Goal: Find specific page/section: Find specific page/section

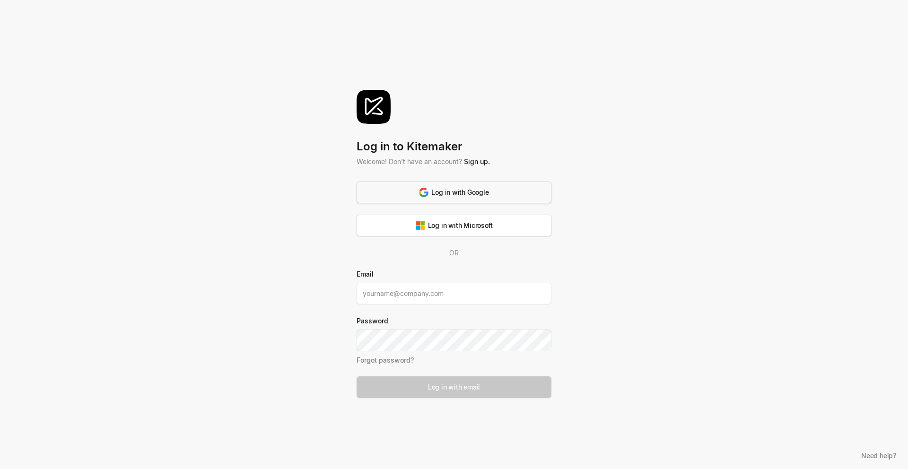
click at [472, 188] on div "Log in with Google" at bounding box center [453, 192] width 69 height 10
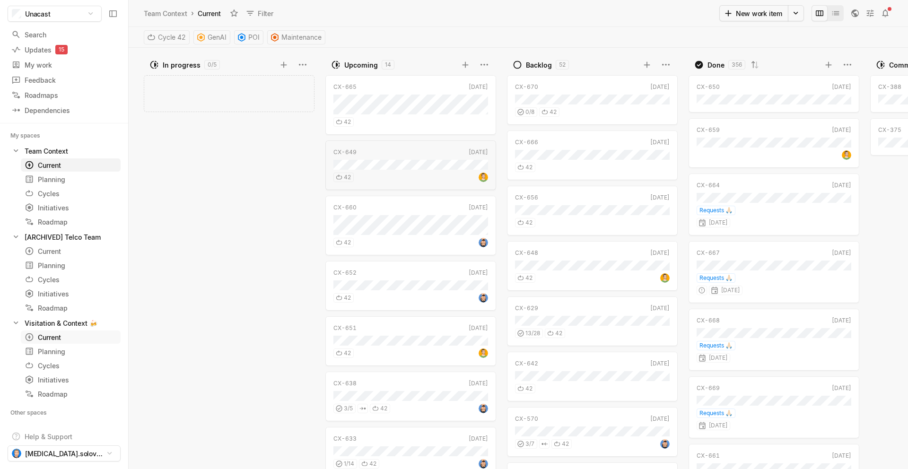
click at [53, 335] on div "Current" at bounding box center [54, 337] width 58 height 10
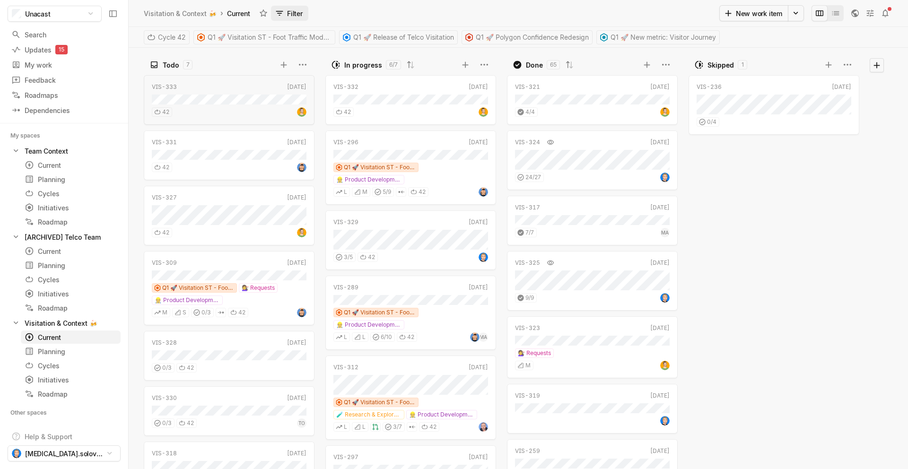
click at [288, 11] on button "Filter" at bounding box center [289, 13] width 37 height 15
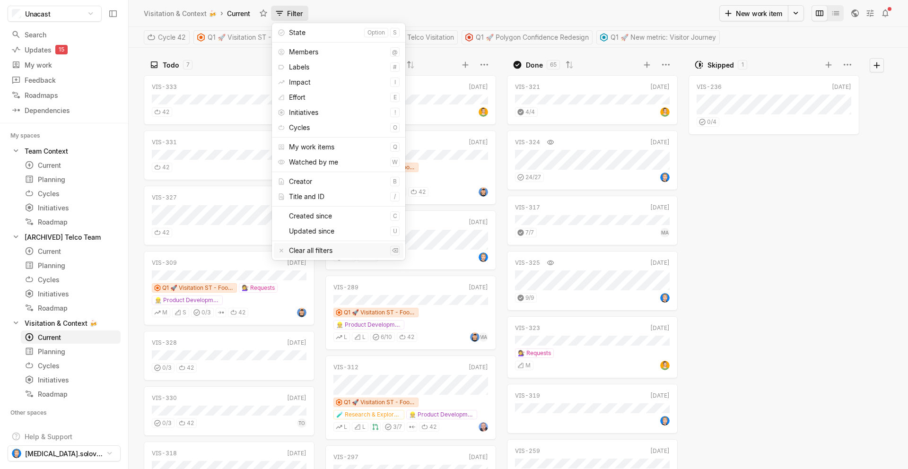
click at [331, 257] on div "Clear all filters" at bounding box center [337, 250] width 97 height 15
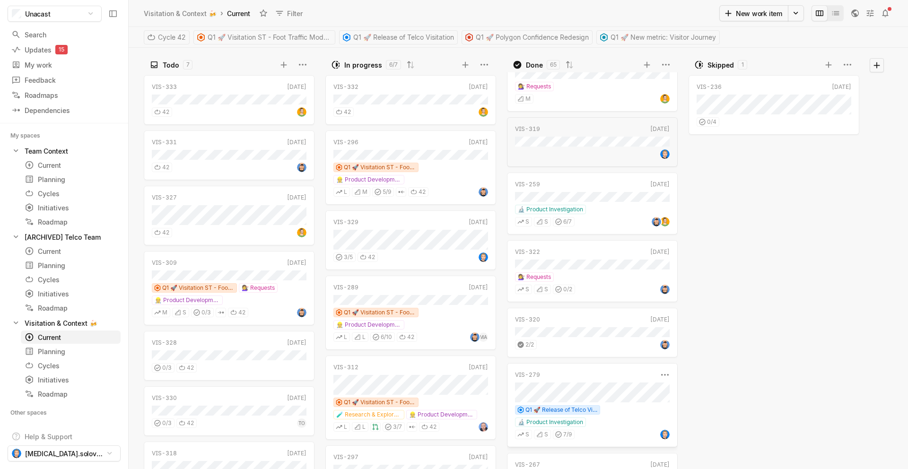
scroll to position [266, 0]
click at [619, 148] on div "grid" at bounding box center [592, 153] width 155 height 12
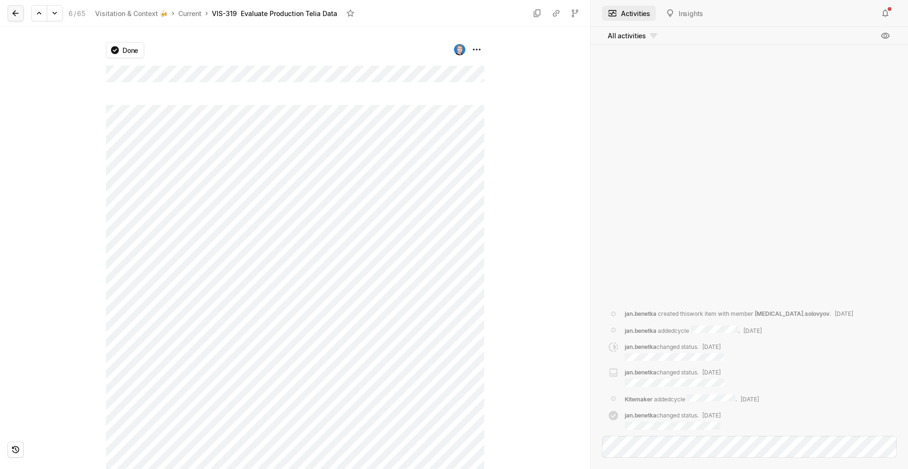
click at [14, 10] on icon at bounding box center [15, 13] width 9 height 9
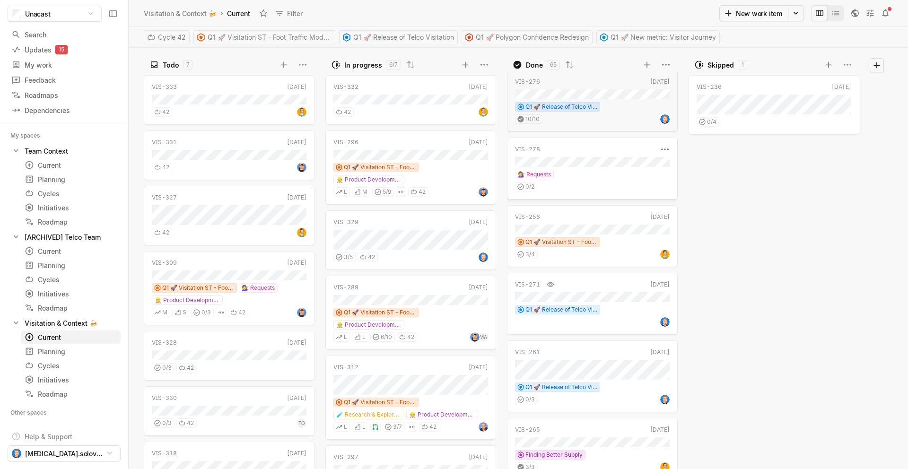
scroll to position [3358, 0]
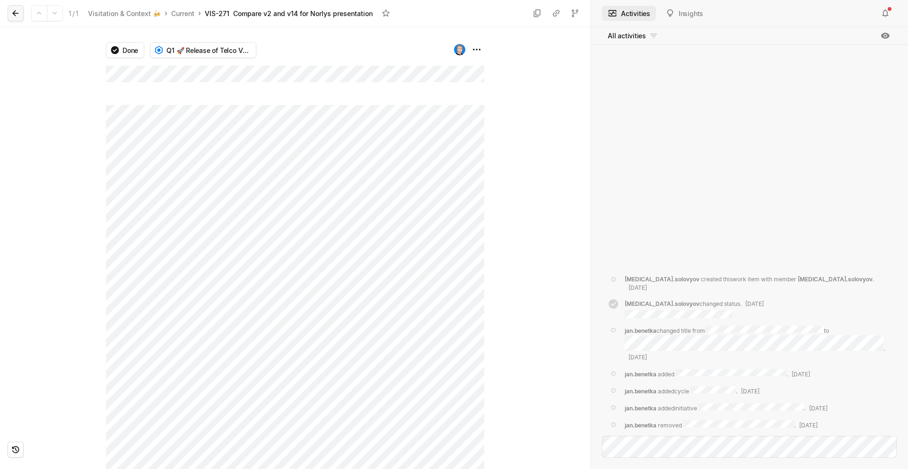
click at [15, 13] on icon at bounding box center [15, 13] width 6 height 6
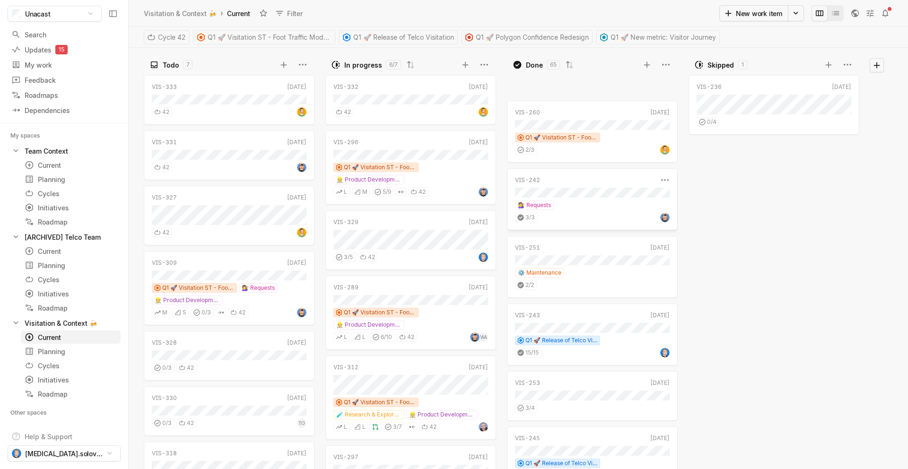
scroll to position [4004, 0]
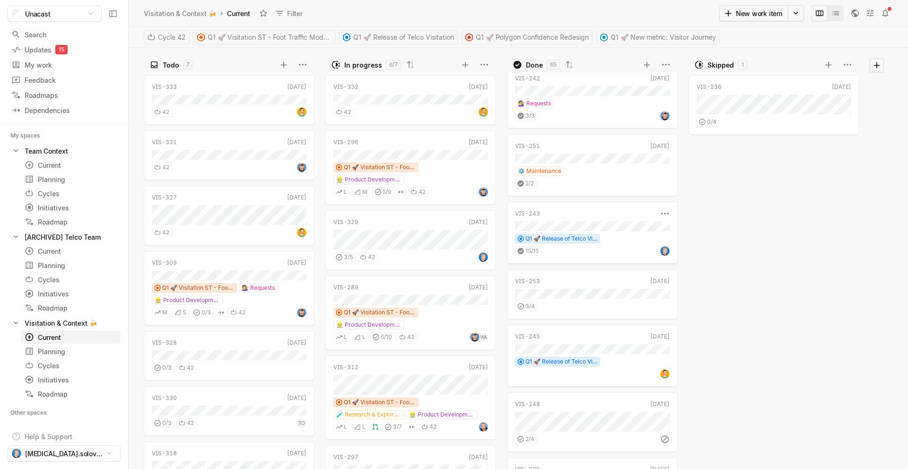
click at [631, 241] on div "Q1 🚀 Release of Telco Visitation" at bounding box center [592, 238] width 155 height 9
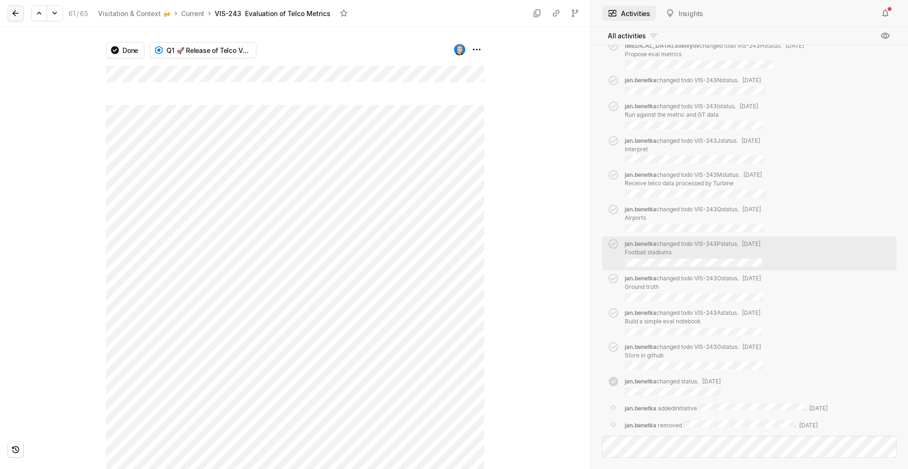
click at [19, 11] on icon at bounding box center [15, 13] width 9 height 9
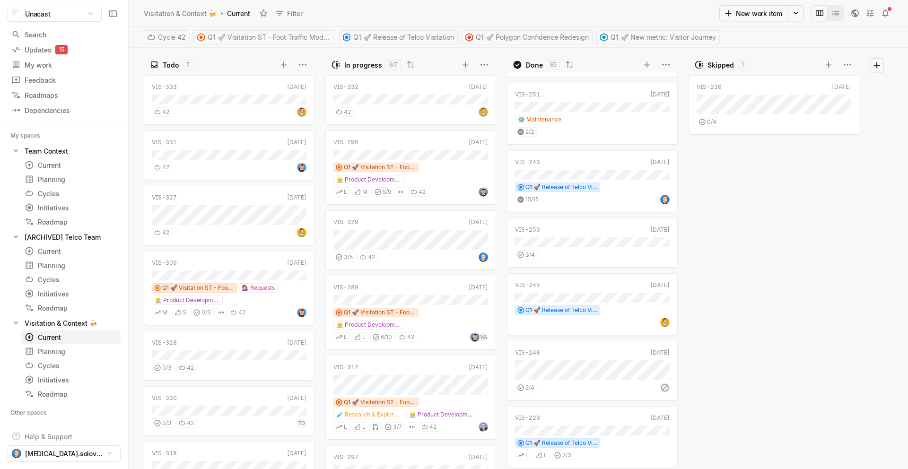
scroll to position [3245, 0]
